Goal: Information Seeking & Learning: Learn about a topic

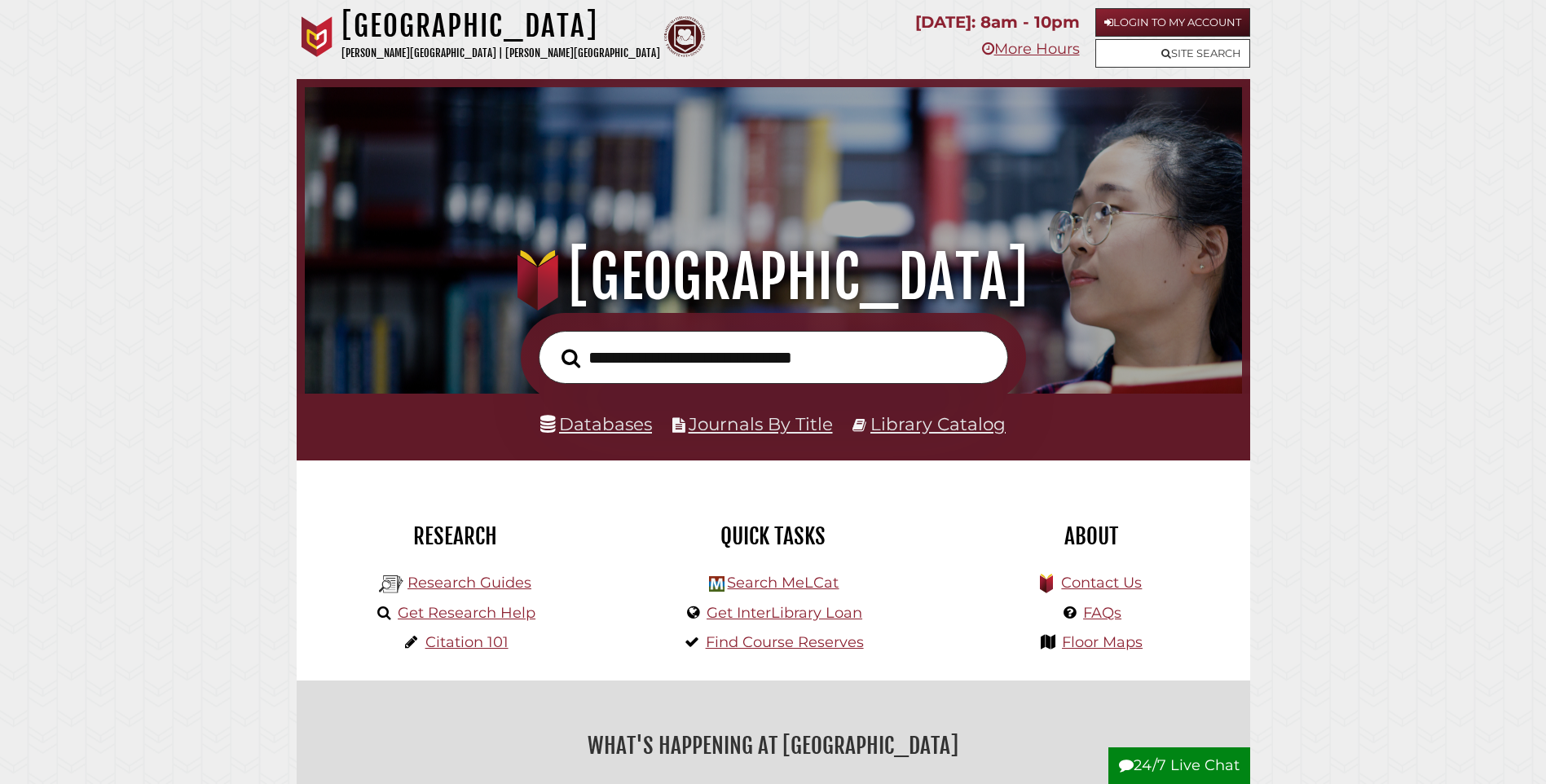
scroll to position [309, 930]
click at [934, 426] on link "Library Catalog" at bounding box center [938, 423] width 136 height 21
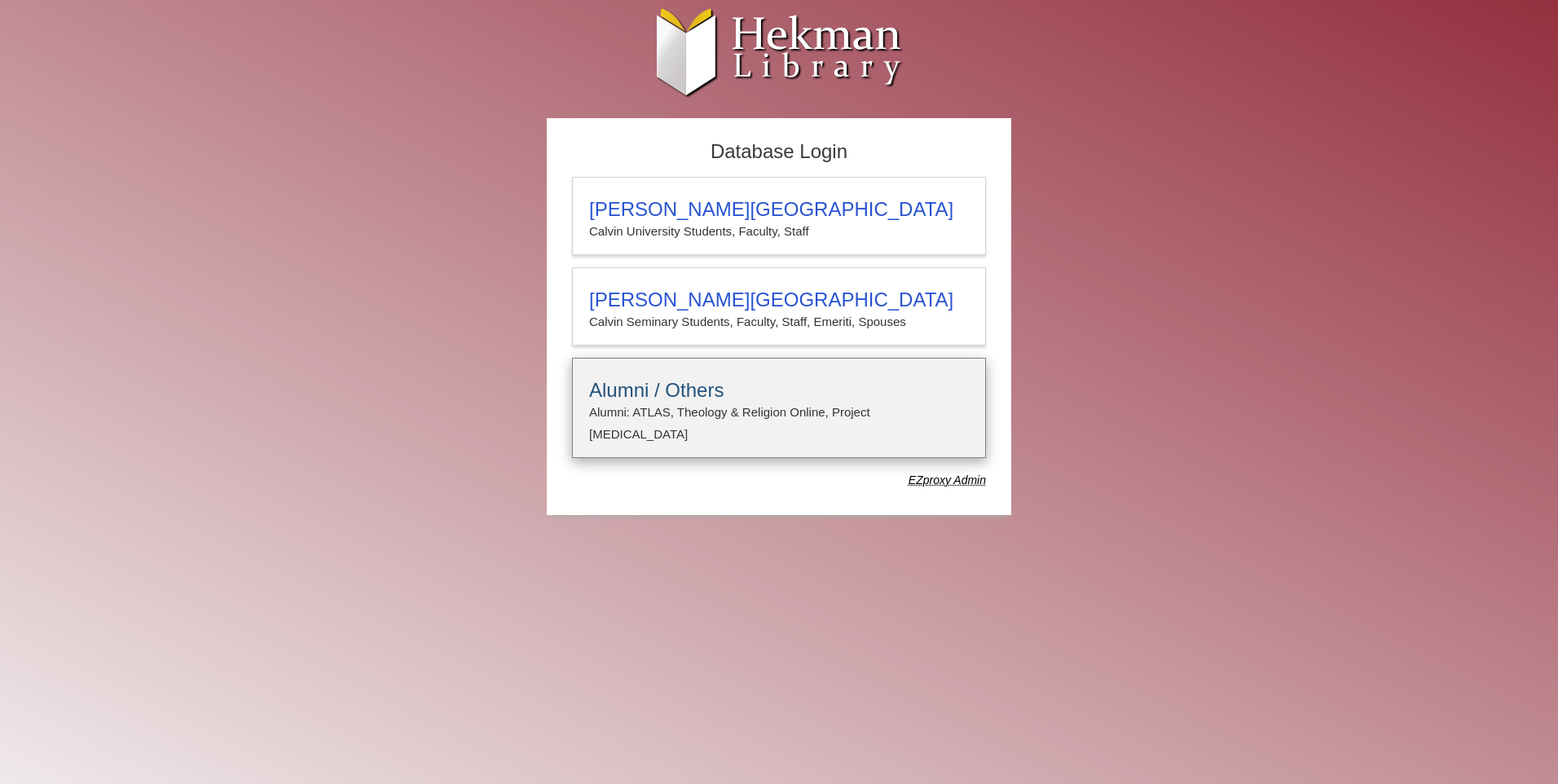
click at [679, 400] on h3 "Alumni / Others" at bounding box center [779, 390] width 380 height 23
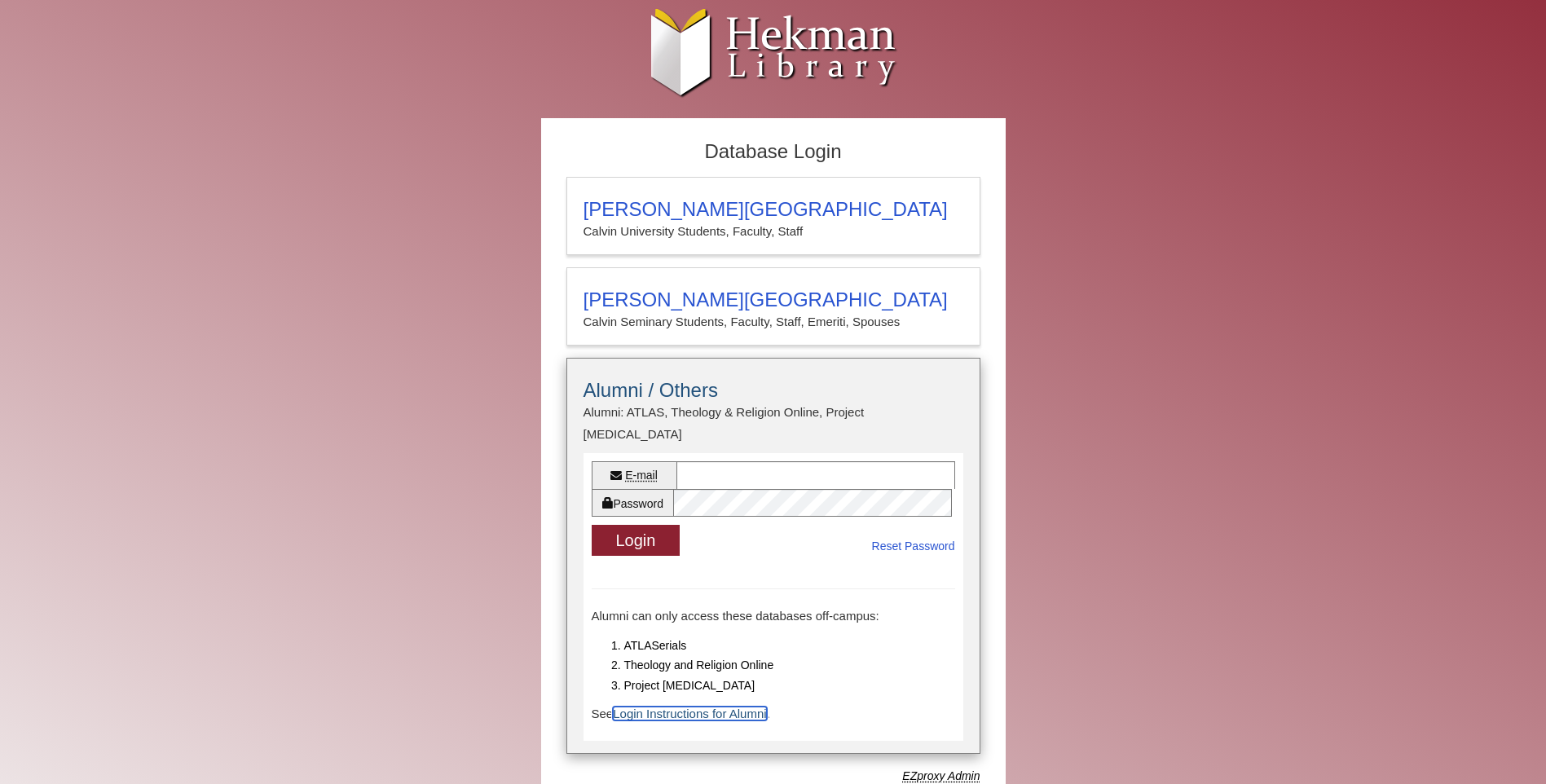
click at [696, 707] on link "Login Instructions for Alumni" at bounding box center [690, 714] width 153 height 14
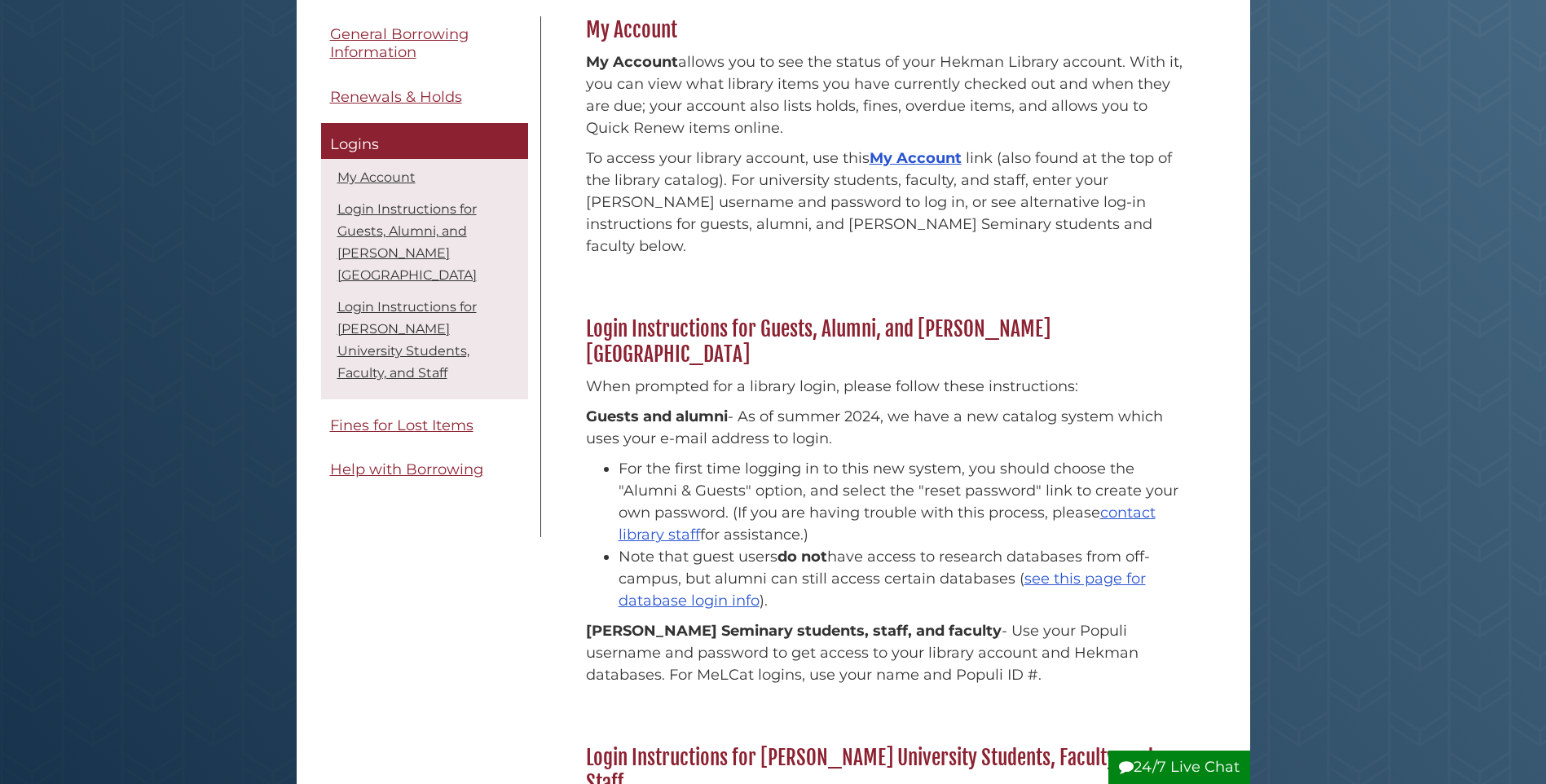
scroll to position [272, 0]
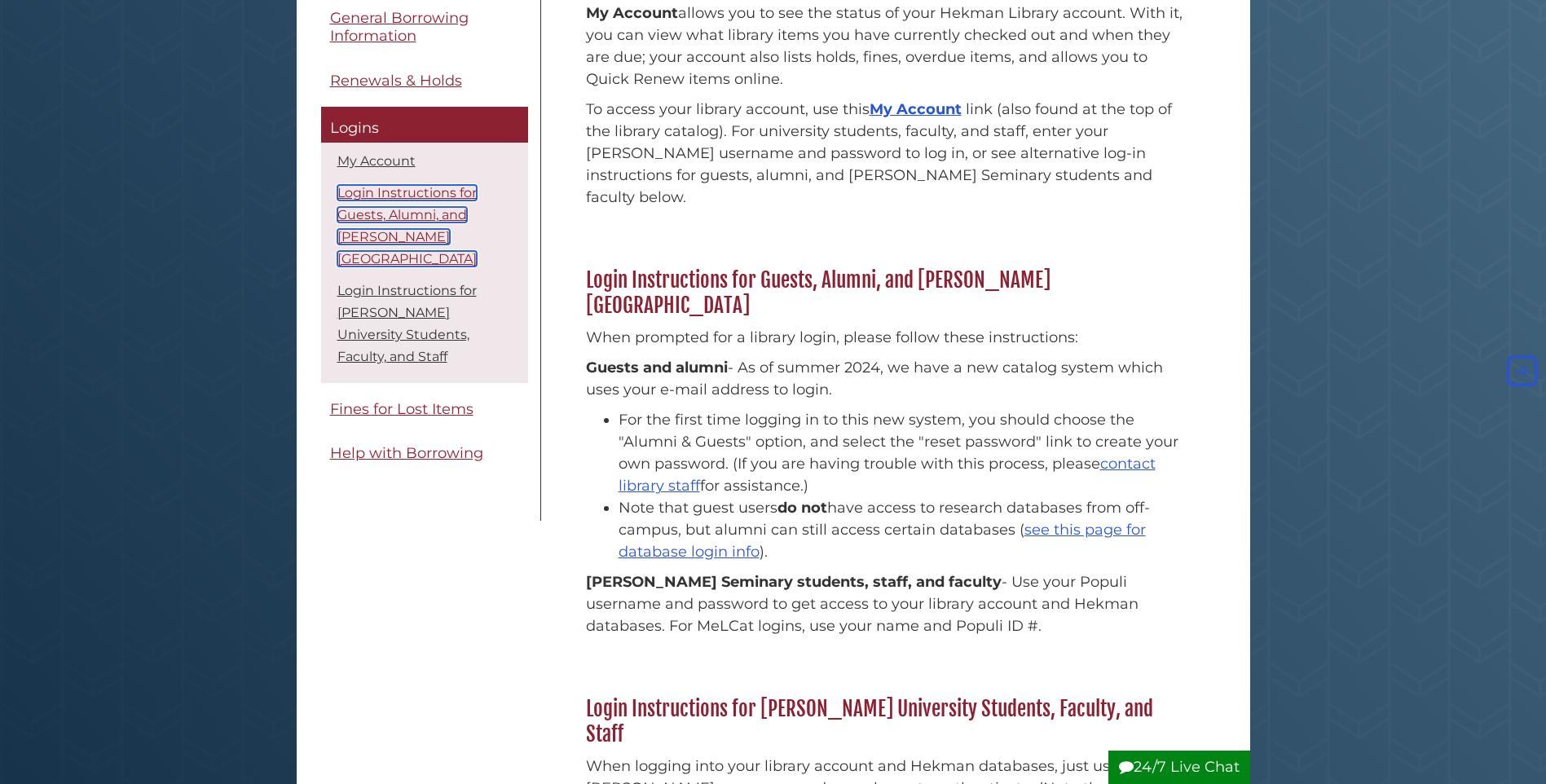
click at [397, 221] on link "Login Instructions for Guests, Alumni, and Calvin Seminary" at bounding box center [407, 226] width 139 height 82
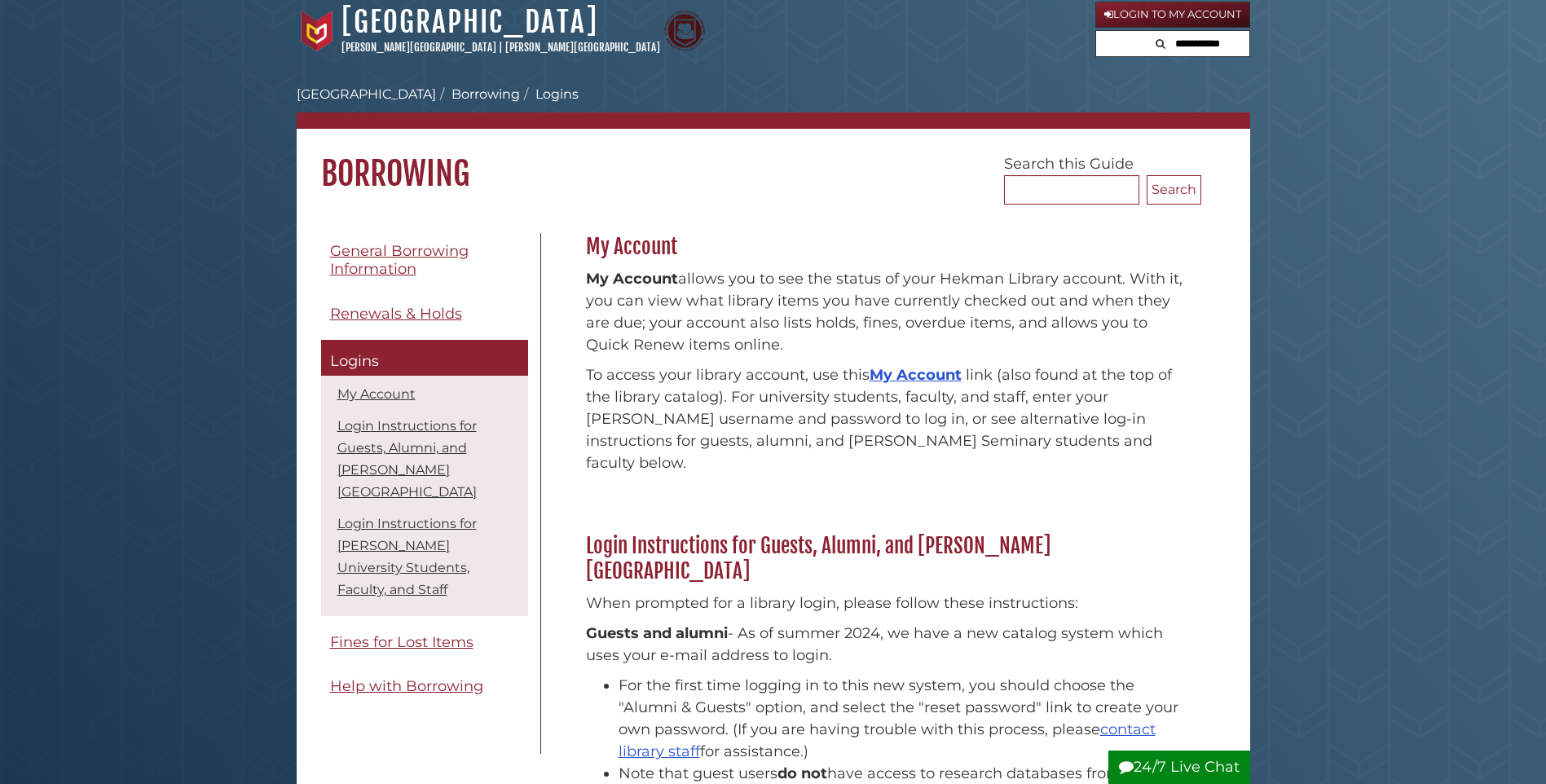
scroll to position [0, 0]
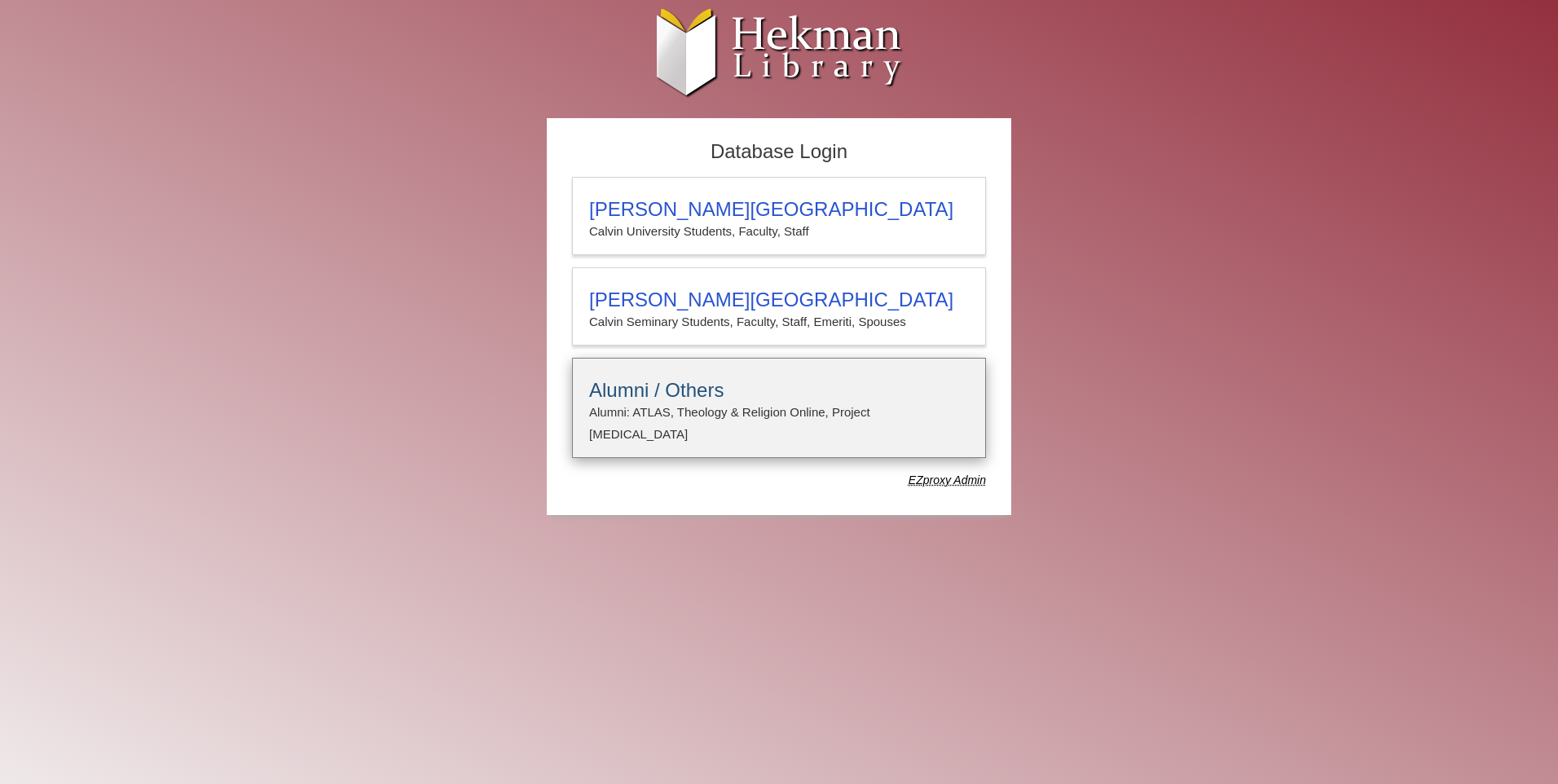
click at [680, 386] on h3 "Alumni / Others" at bounding box center [779, 390] width 380 height 23
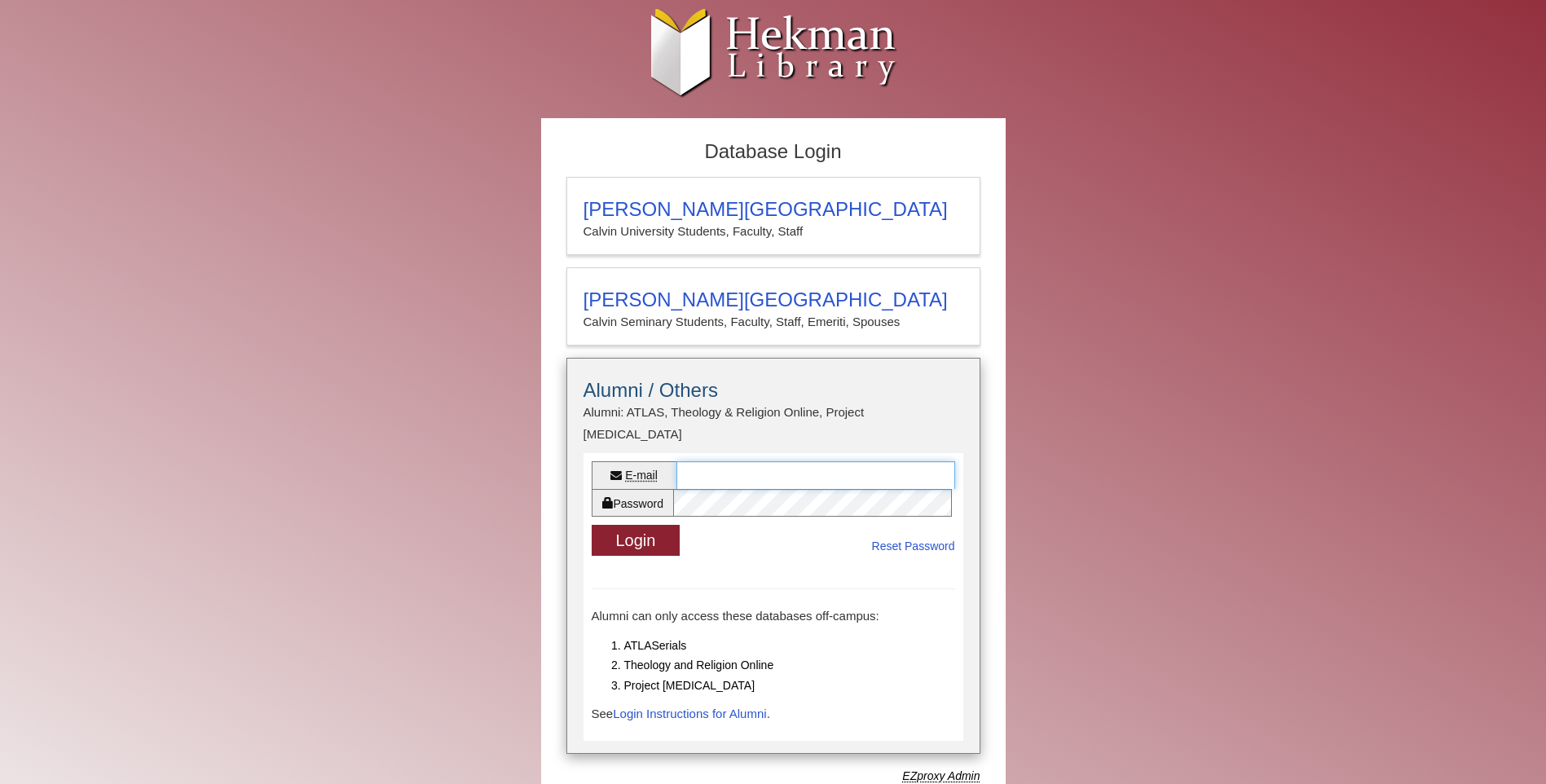
click at [715, 462] on input "E-mail" at bounding box center [816, 475] width 279 height 28
type input "**********"
click at [630, 488] on label "Password" at bounding box center [633, 502] width 82 height 28
click at [893, 536] on link "Reset Password" at bounding box center [914, 546] width 83 height 20
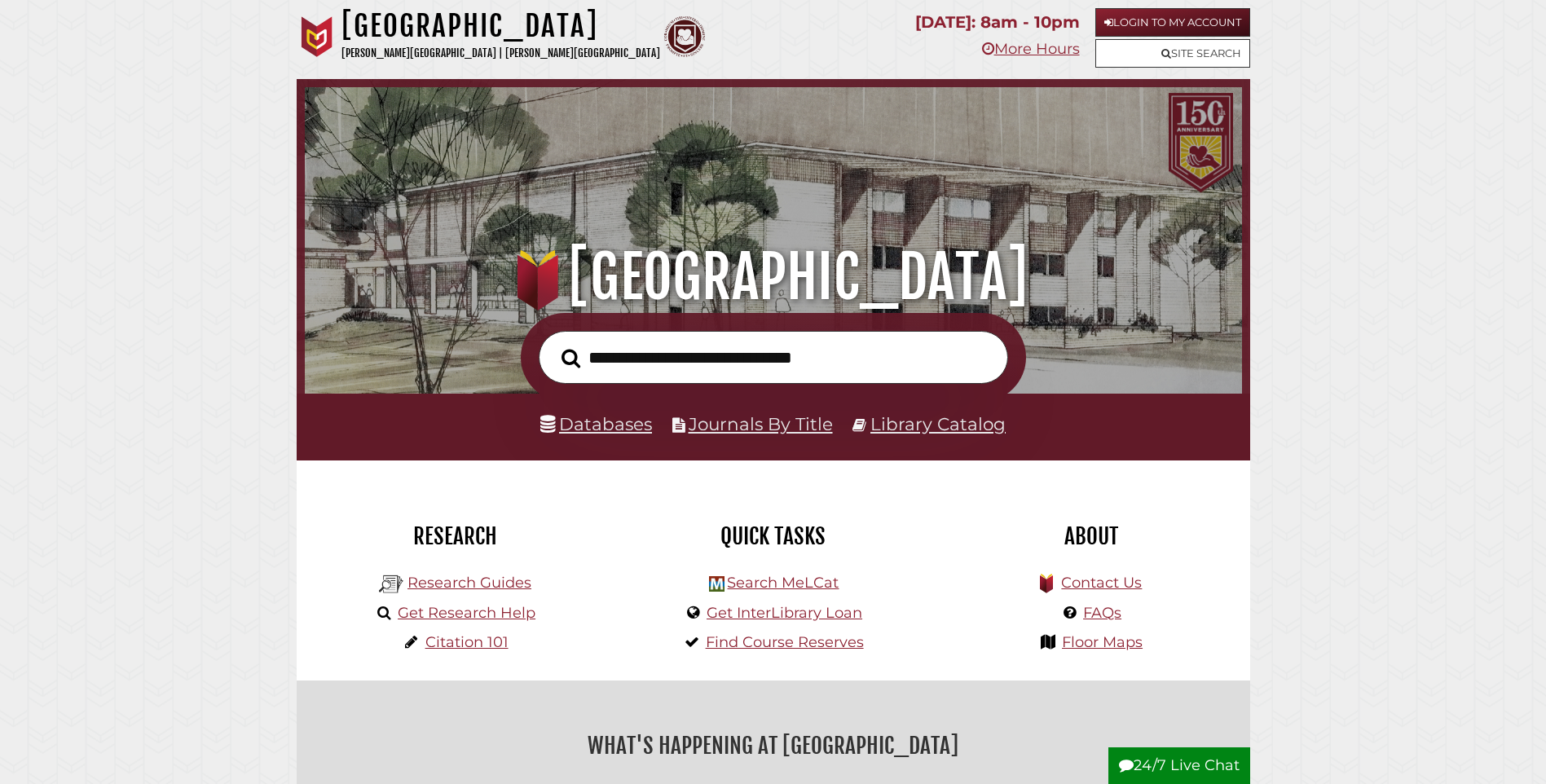
scroll to position [309, 930]
click at [978, 425] on link "Library Catalog" at bounding box center [938, 423] width 136 height 21
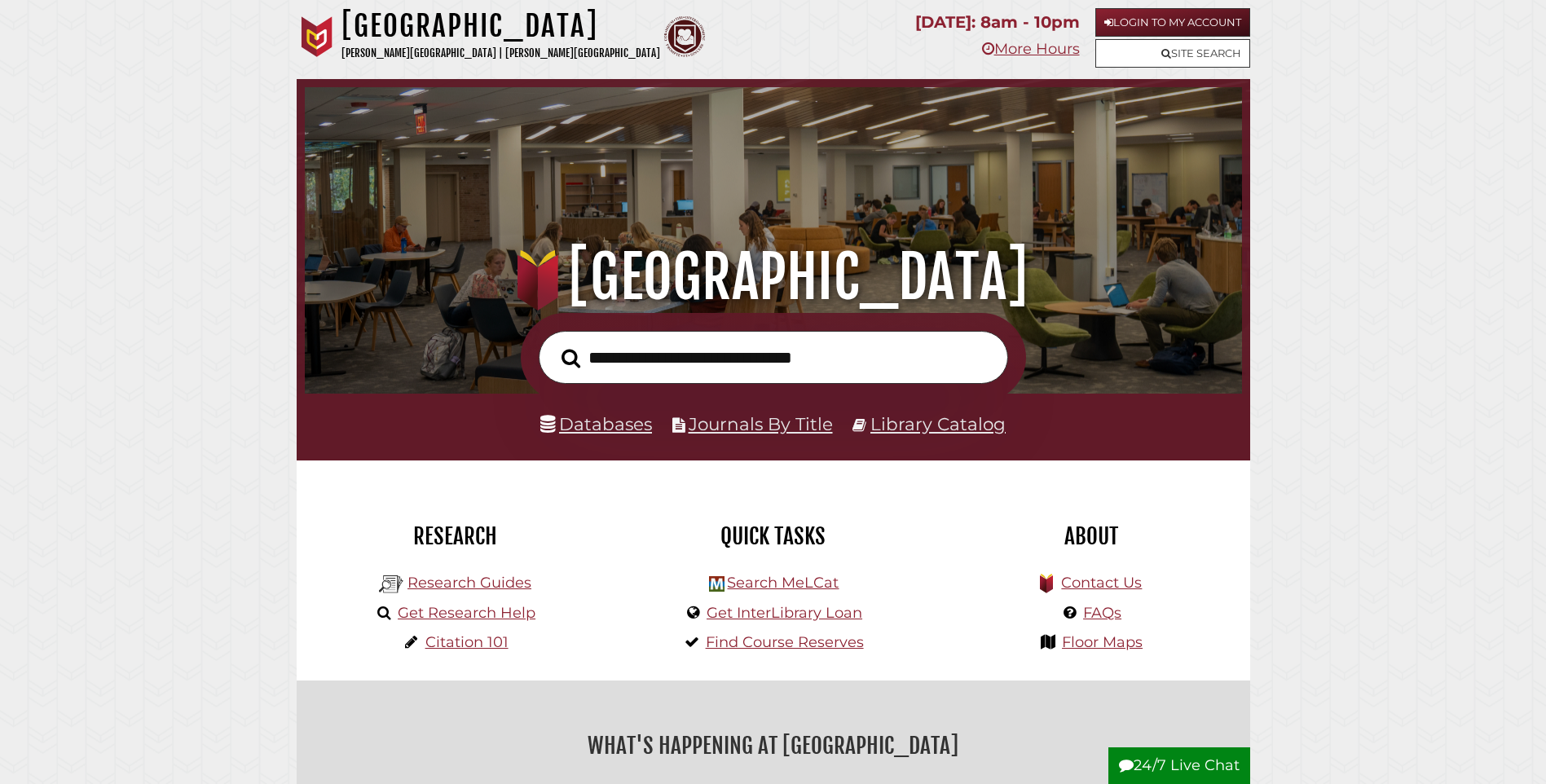
scroll to position [309, 930]
click at [902, 424] on link "Library Catalog" at bounding box center [938, 423] width 136 height 21
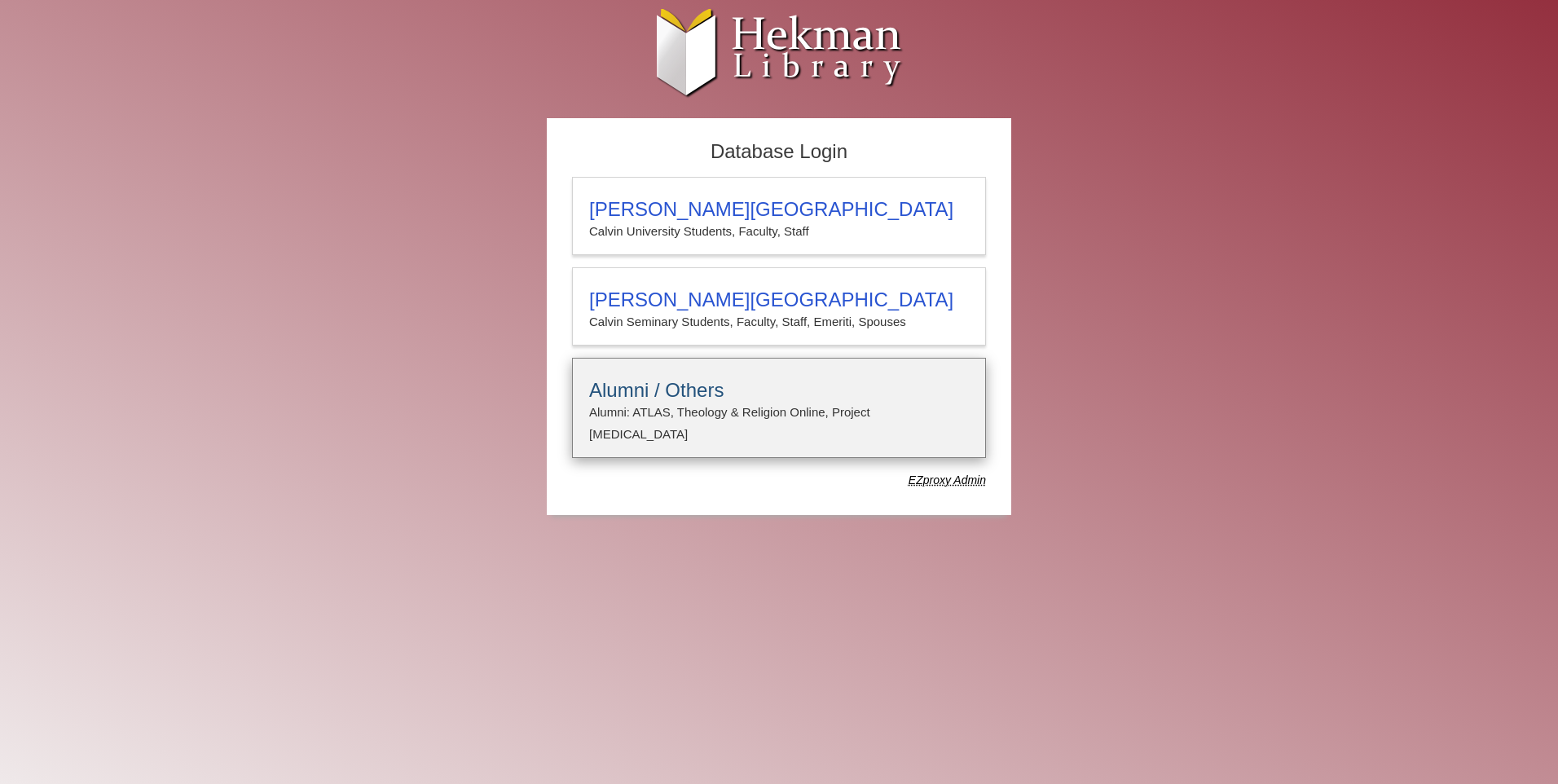
click at [689, 390] on h3 "Alumni / Others" at bounding box center [779, 390] width 380 height 23
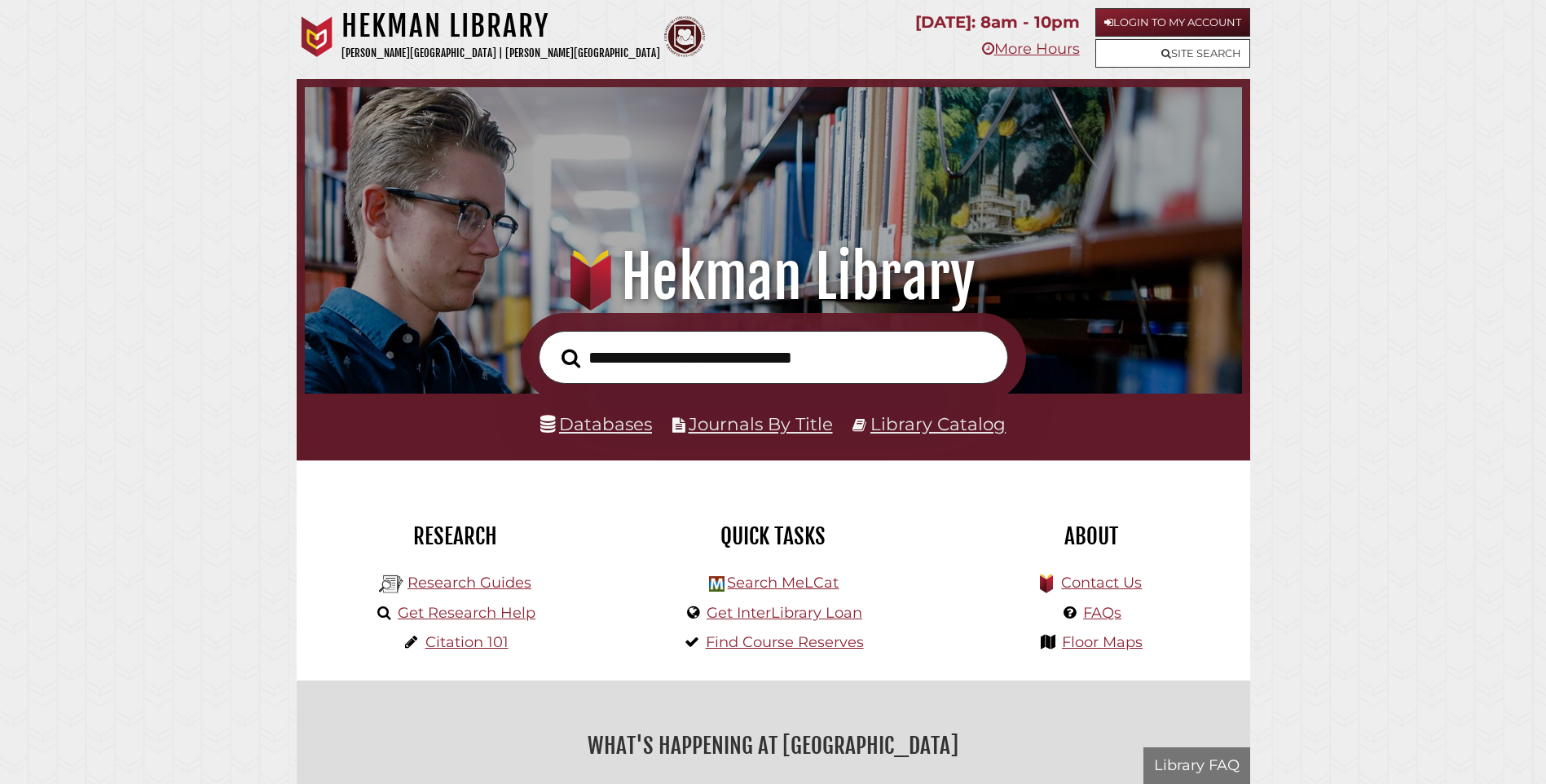
scroll to position [309, 930]
type input "**********"
click at [570, 359] on icon "Search" at bounding box center [571, 357] width 19 height 20
